Goal: Transaction & Acquisition: Purchase product/service

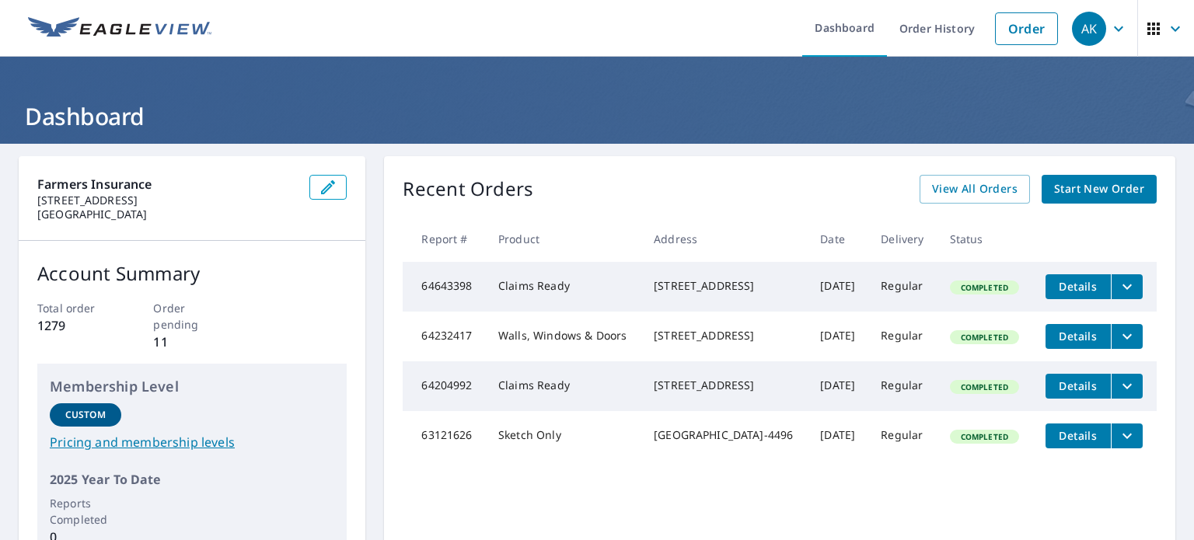
click at [1118, 288] on icon "filesDropdownBtn-64643398" at bounding box center [1127, 286] width 19 height 19
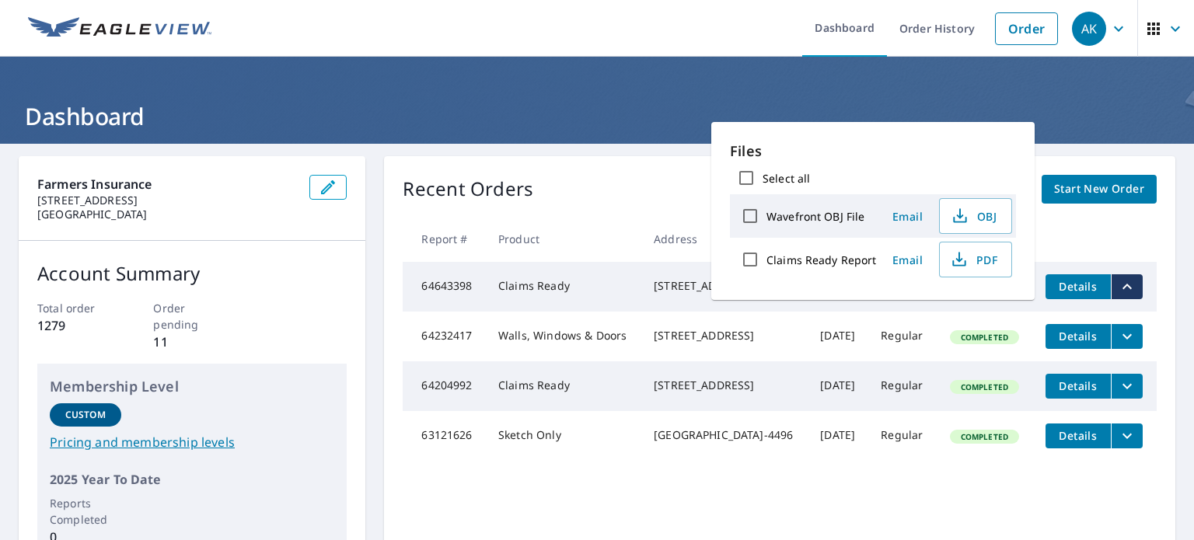
click at [1066, 212] on div "Recent Orders View All Orders Start New Order Report # Product Address Date Del…" at bounding box center [779, 366] width 791 height 421
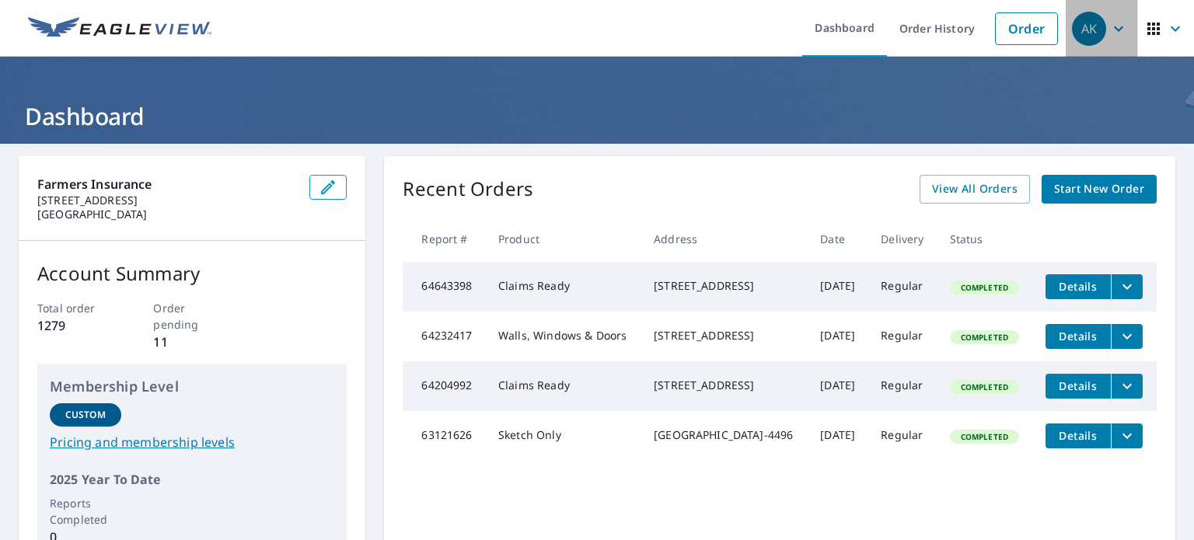
click at [1109, 33] on icon "button" at bounding box center [1118, 28] width 19 height 19
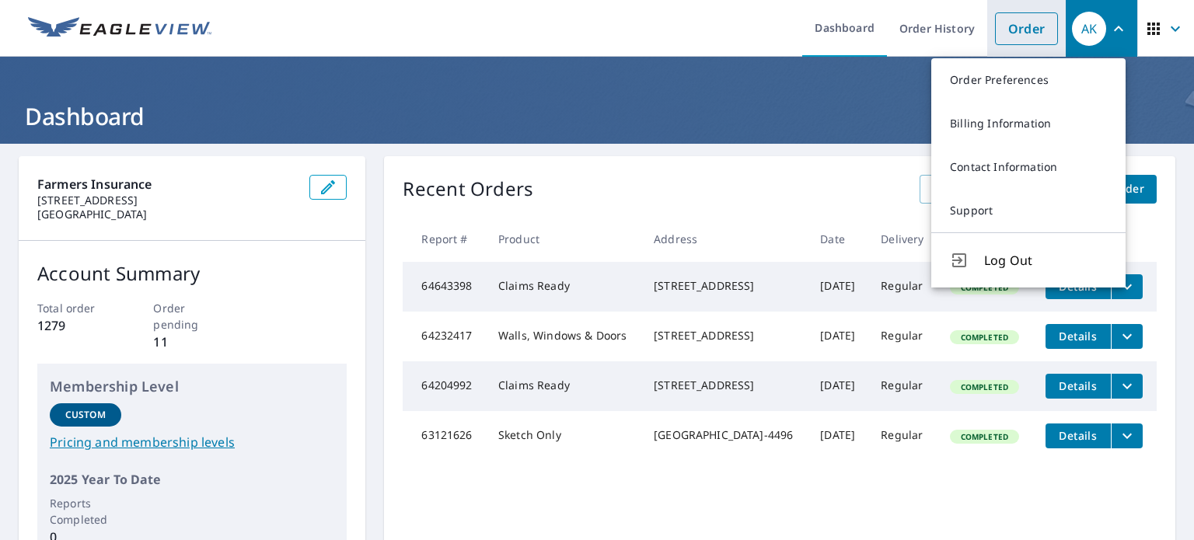
click at [1014, 19] on link "Order" at bounding box center [1026, 28] width 63 height 33
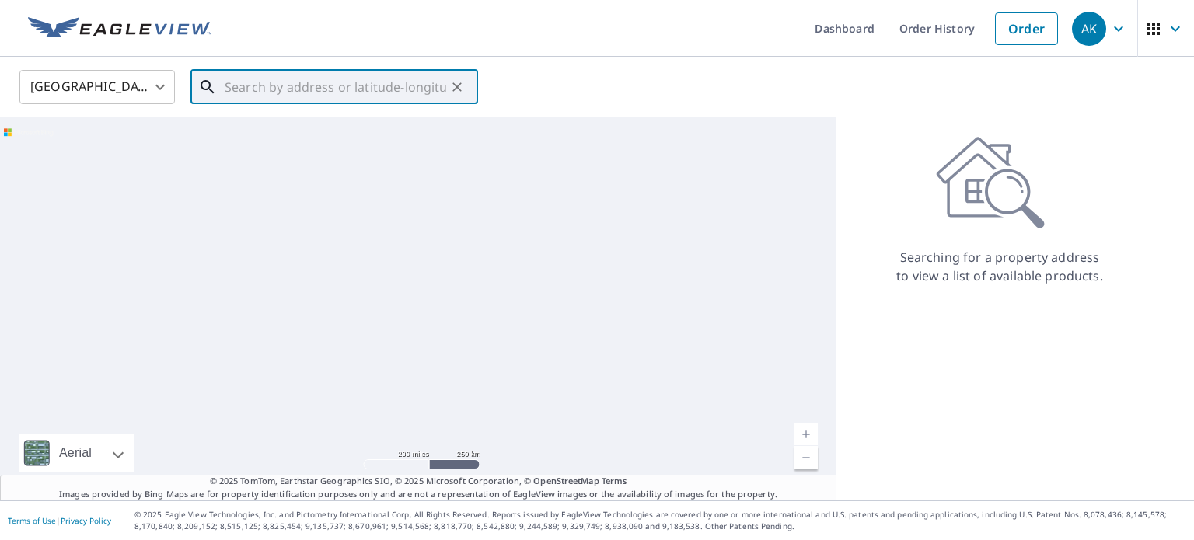
click at [229, 92] on input "text" at bounding box center [336, 87] width 222 height 44
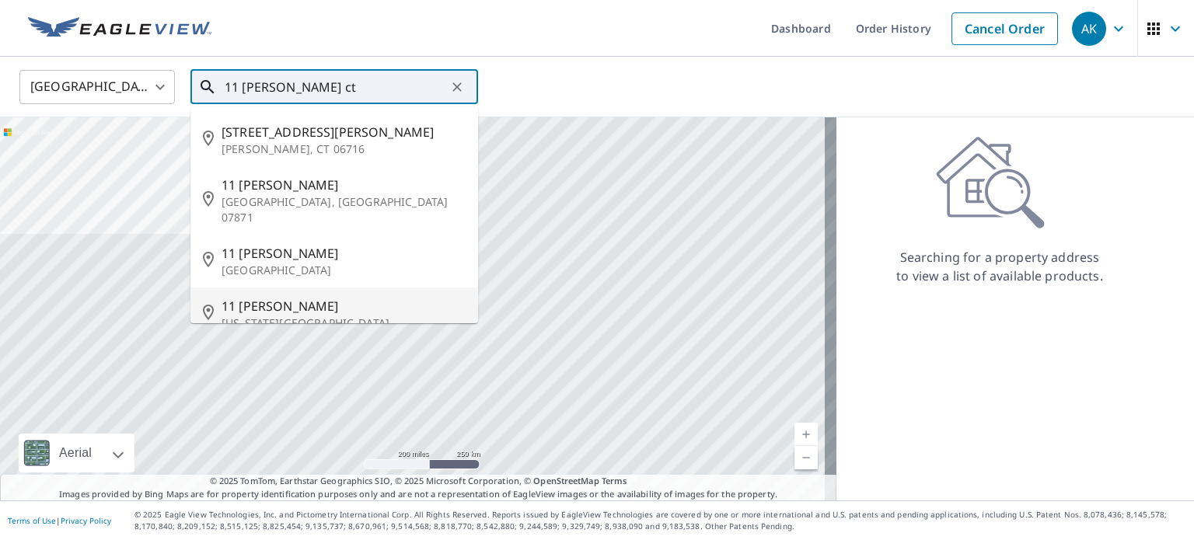
click at [294, 297] on span "11 Andrea Ct" at bounding box center [344, 306] width 244 height 19
type input "11 Andrea Ct Iowa Park, TX 76367"
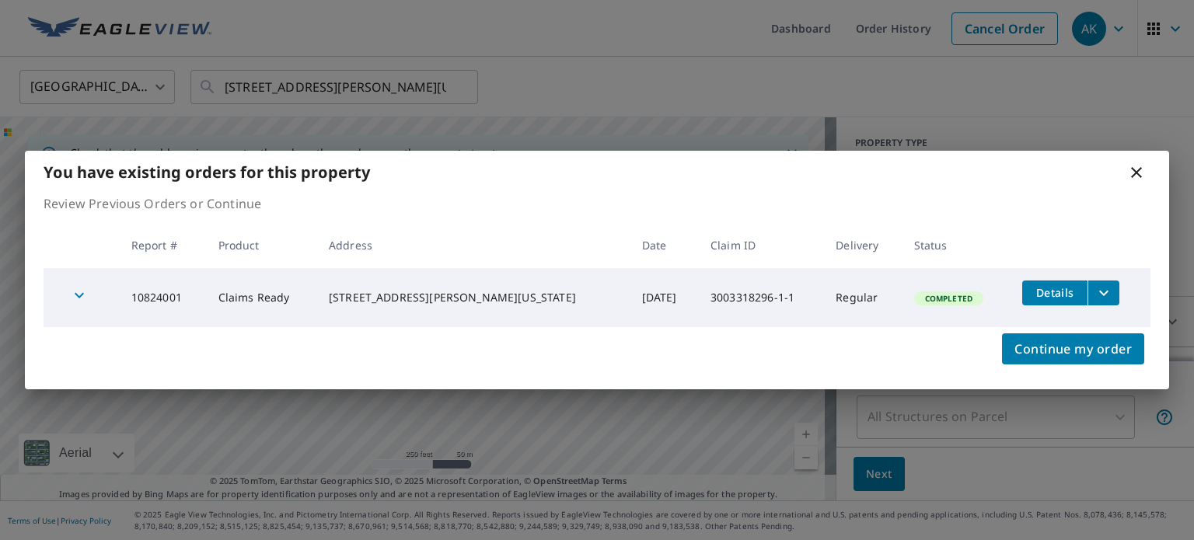
click at [1129, 176] on icon at bounding box center [1136, 172] width 19 height 19
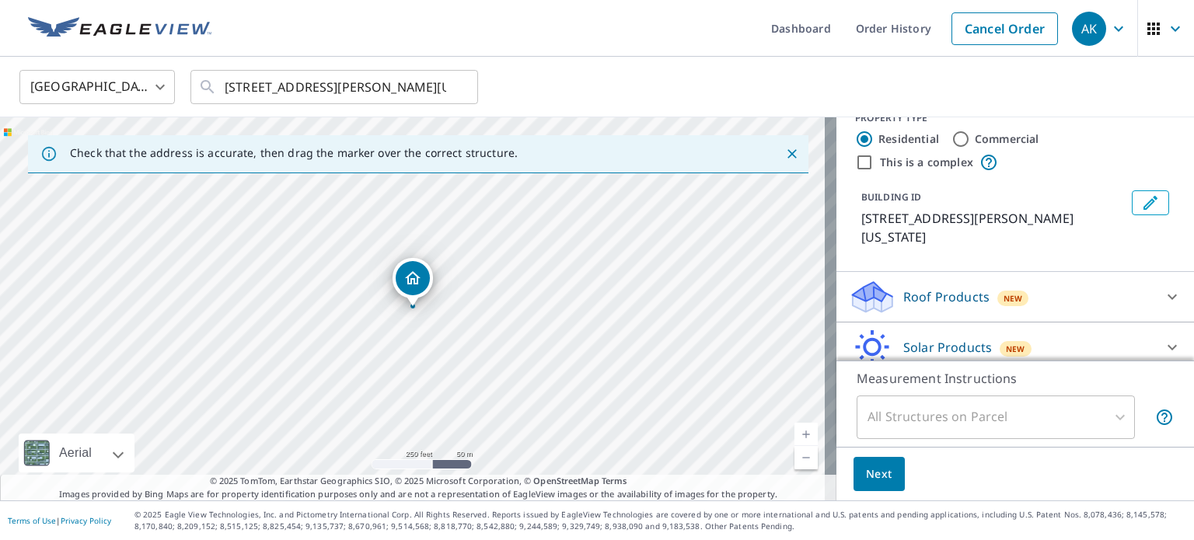
scroll to position [68, 0]
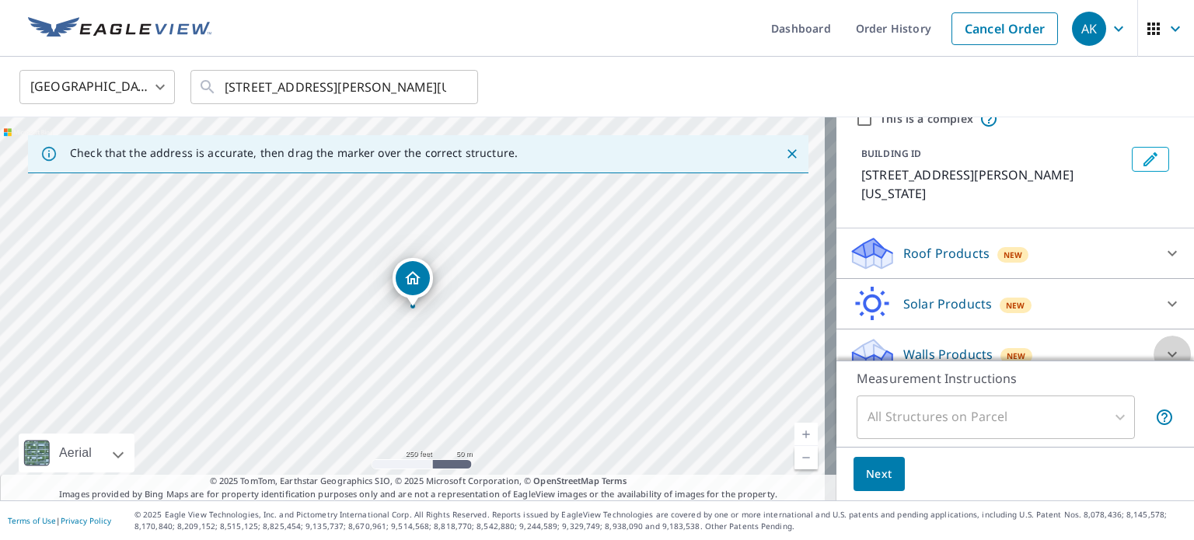
click at [1163, 345] on icon at bounding box center [1172, 354] width 19 height 19
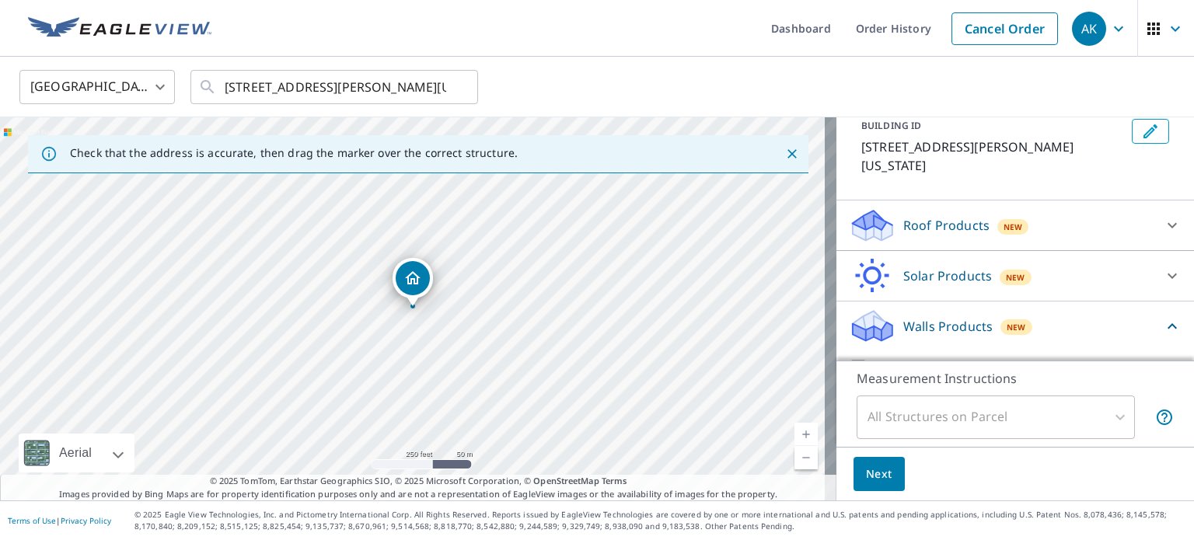
scroll to position [111, 0]
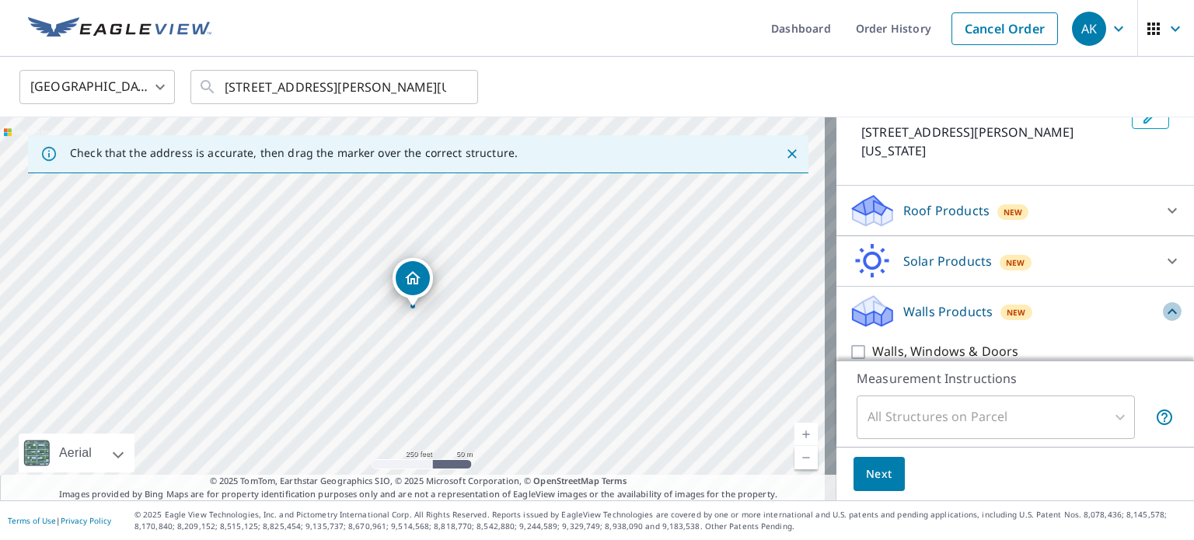
click at [1163, 302] on icon at bounding box center [1172, 311] width 19 height 19
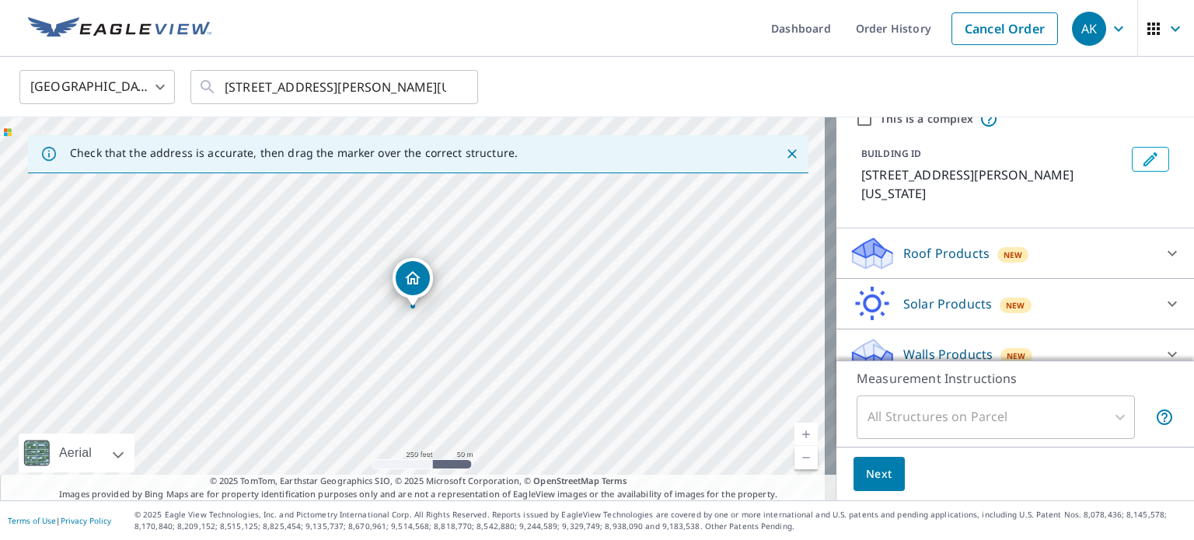
scroll to position [68, 0]
click at [1163, 345] on icon at bounding box center [1172, 354] width 19 height 19
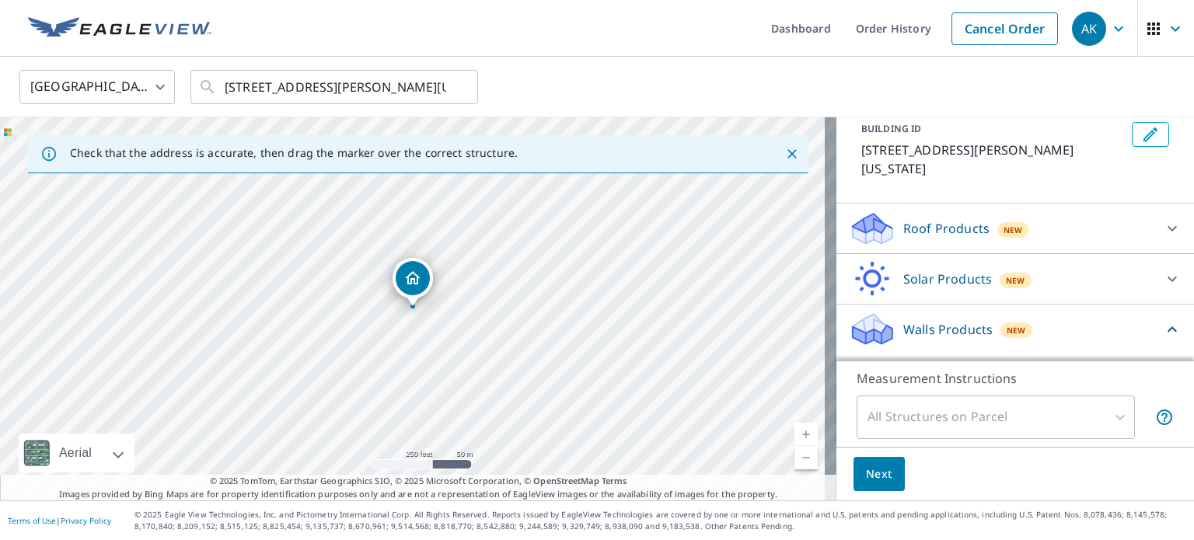
scroll to position [111, 0]
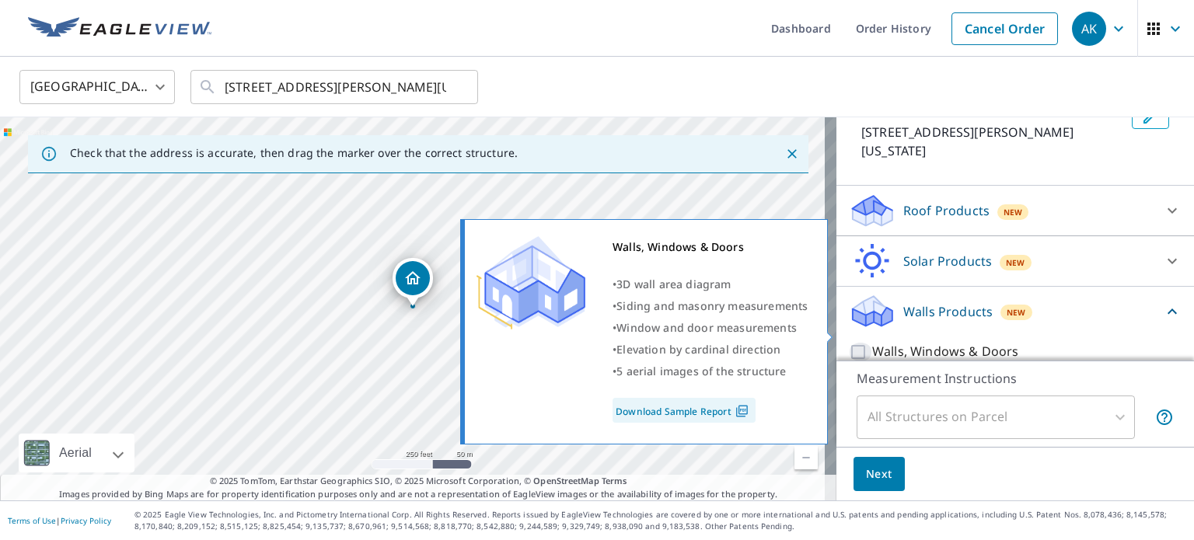
drag, startPoint x: 851, startPoint y: 332, endPoint x: 964, endPoint y: 316, distance: 113.9
click at [854, 343] on input "Walls, Windows & Doors" at bounding box center [860, 352] width 23 height 19
checkbox input "true"
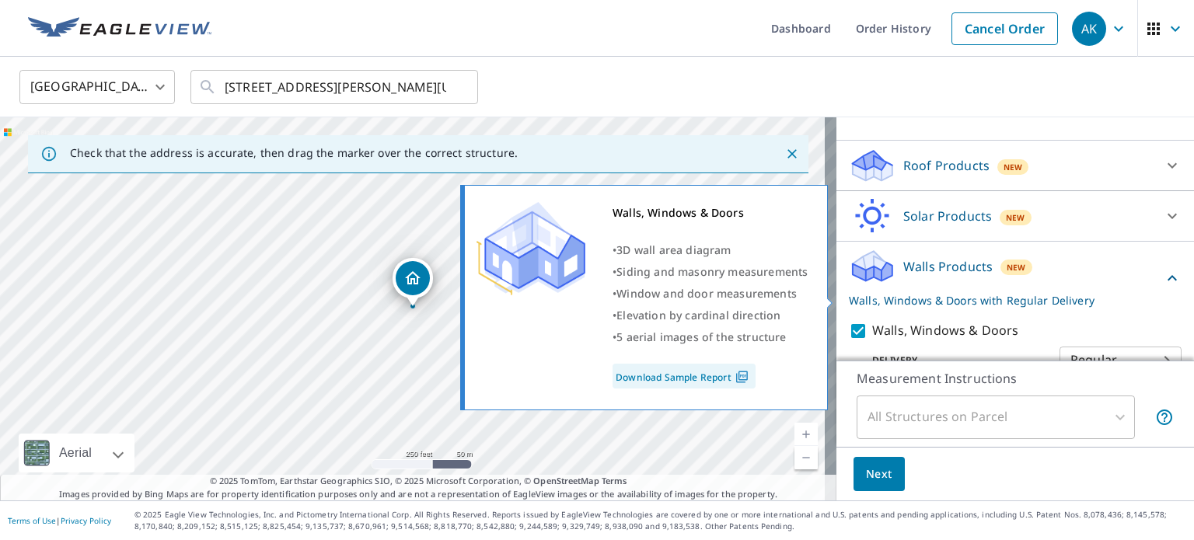
scroll to position [169, 0]
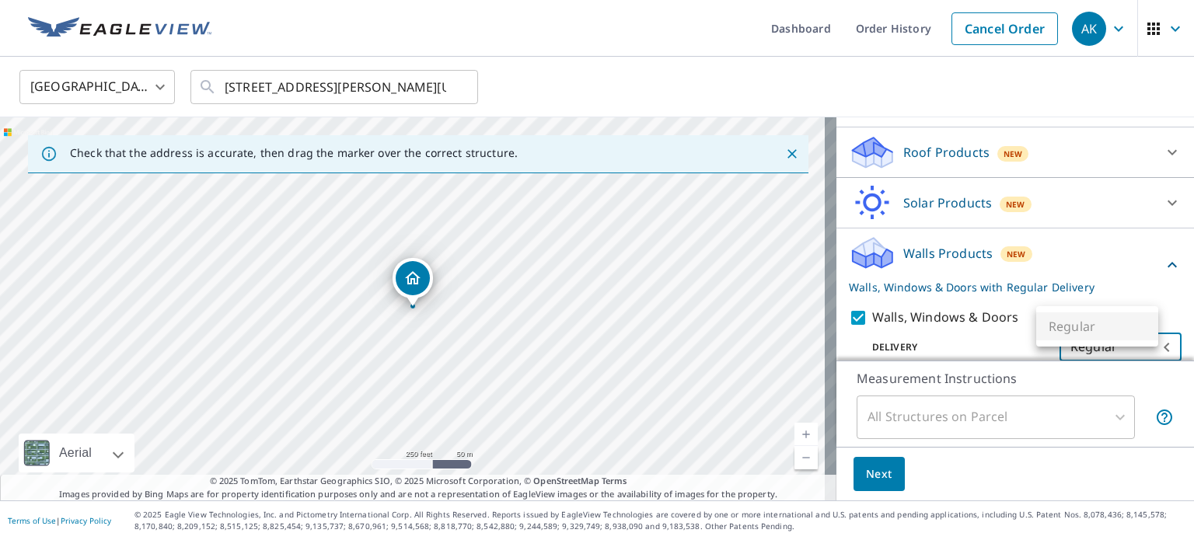
click at [1129, 332] on body "AK AK Dashboard Order History Cancel Order AK United States US ​ 11 Andrea Ct I…" at bounding box center [597, 270] width 1194 height 540
click at [1131, 332] on ul "Regular" at bounding box center [1097, 326] width 122 height 40
drag, startPoint x: 968, startPoint y: 328, endPoint x: 986, endPoint y: 318, distance: 20.5
click at [968, 328] on div at bounding box center [597, 270] width 1194 height 540
drag, startPoint x: 545, startPoint y: 2, endPoint x: 9, endPoint y: 21, distance: 535.9
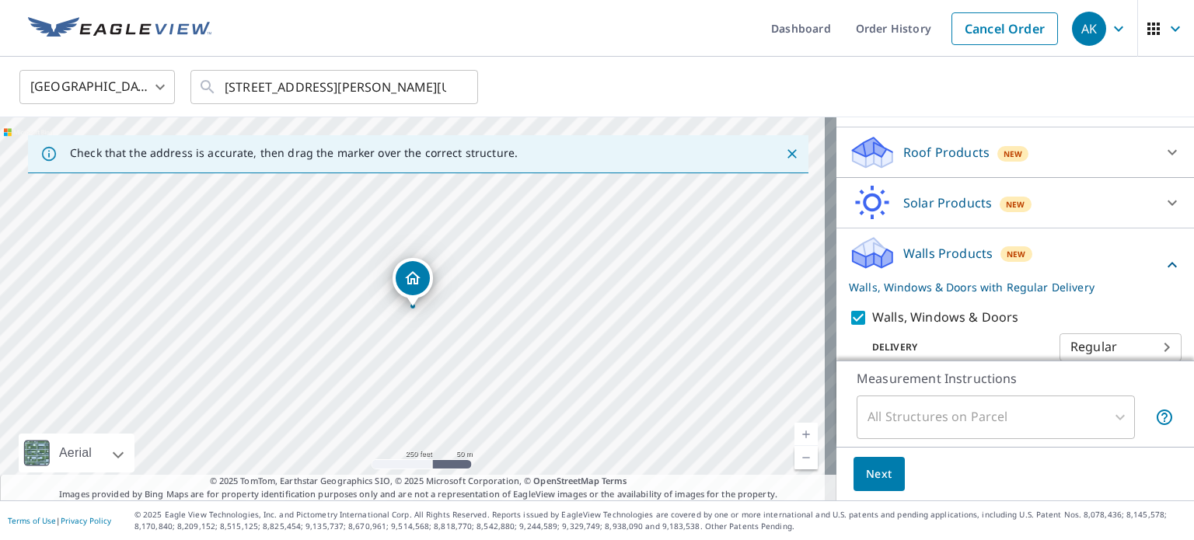
click at [9, 21] on header "Dashboard Order History Cancel Order AK" at bounding box center [597, 28] width 1194 height 57
